Goal: Find specific page/section: Find specific page/section

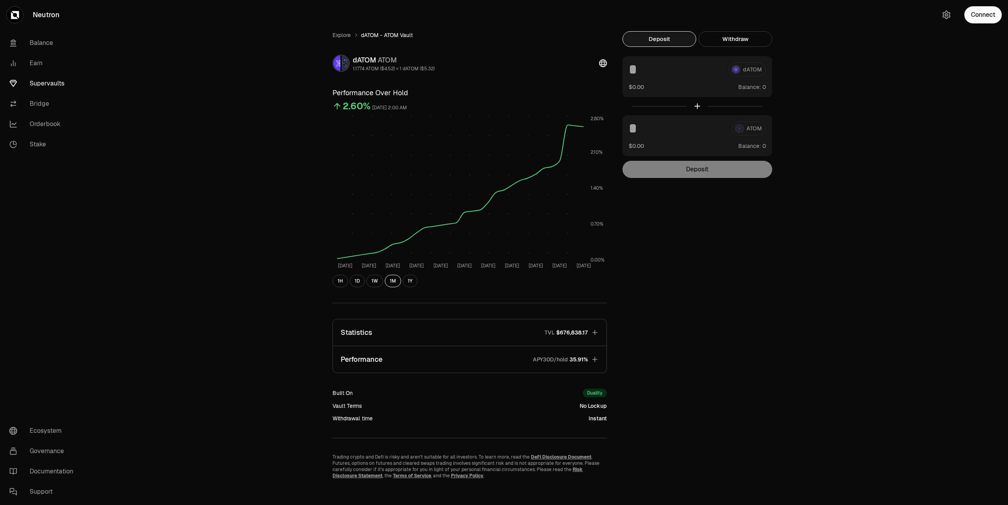
click at [44, 16] on link "Neutron" at bounding box center [43, 15] width 87 height 30
